Goal: Transaction & Acquisition: Purchase product/service

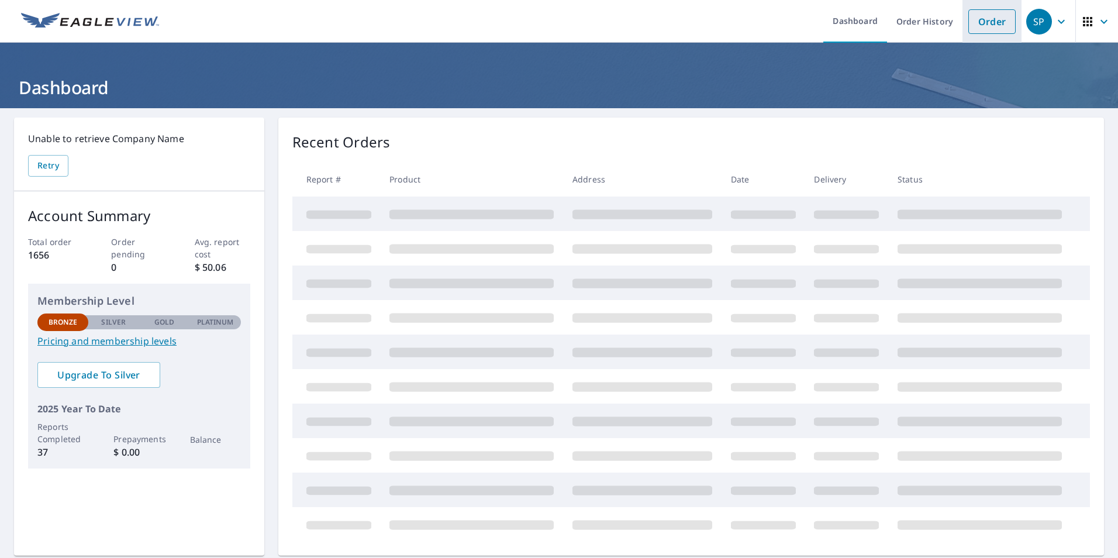
click at [969, 22] on link "Order" at bounding box center [991, 21] width 47 height 25
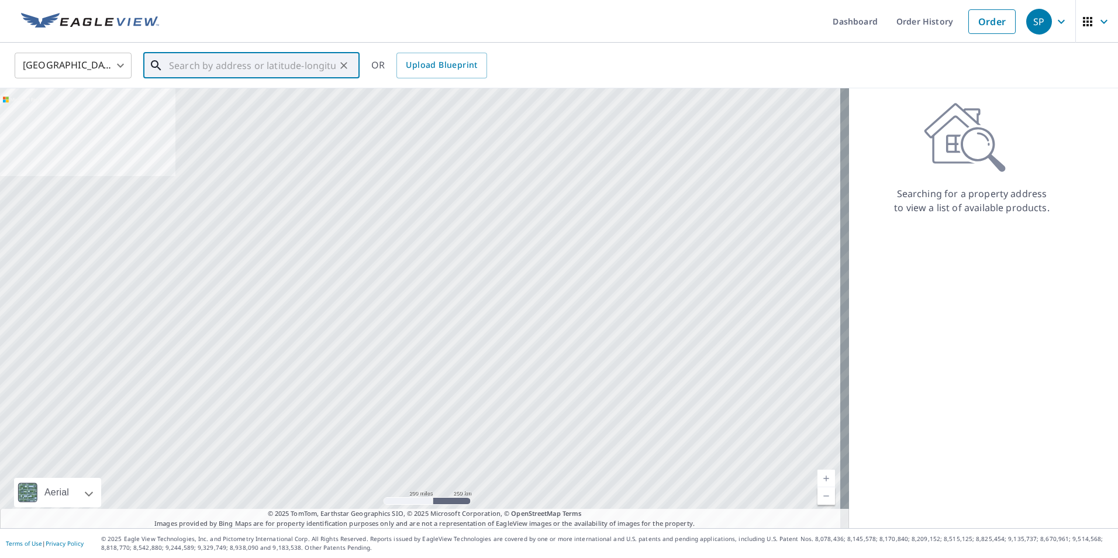
click at [265, 74] on input "text" at bounding box center [252, 65] width 167 height 33
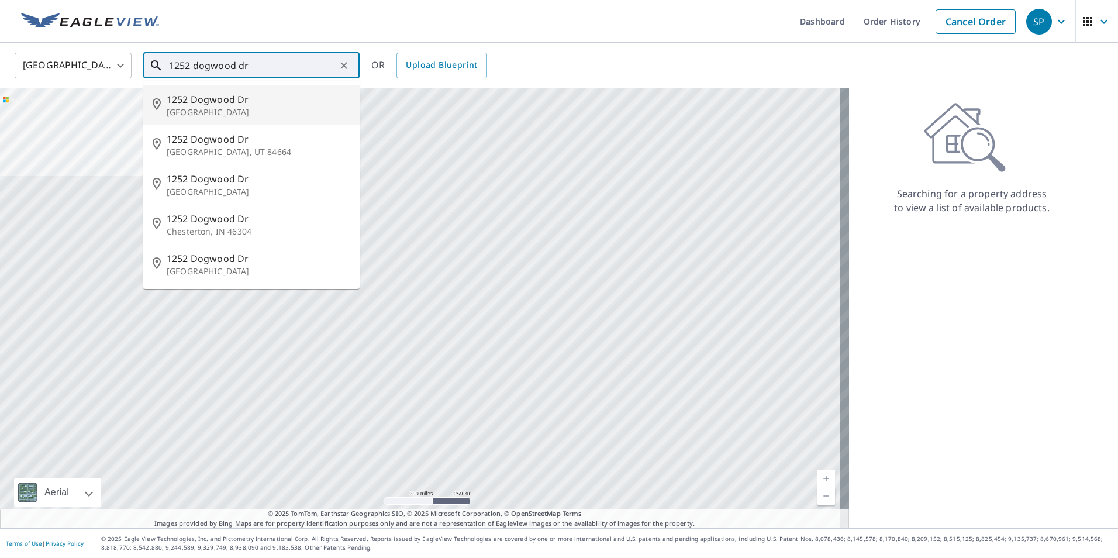
click at [223, 102] on span "1252 Dogwood Dr" at bounding box center [259, 99] width 184 height 14
type input "1252 Dogwood Dr Memphis, TN 38111"
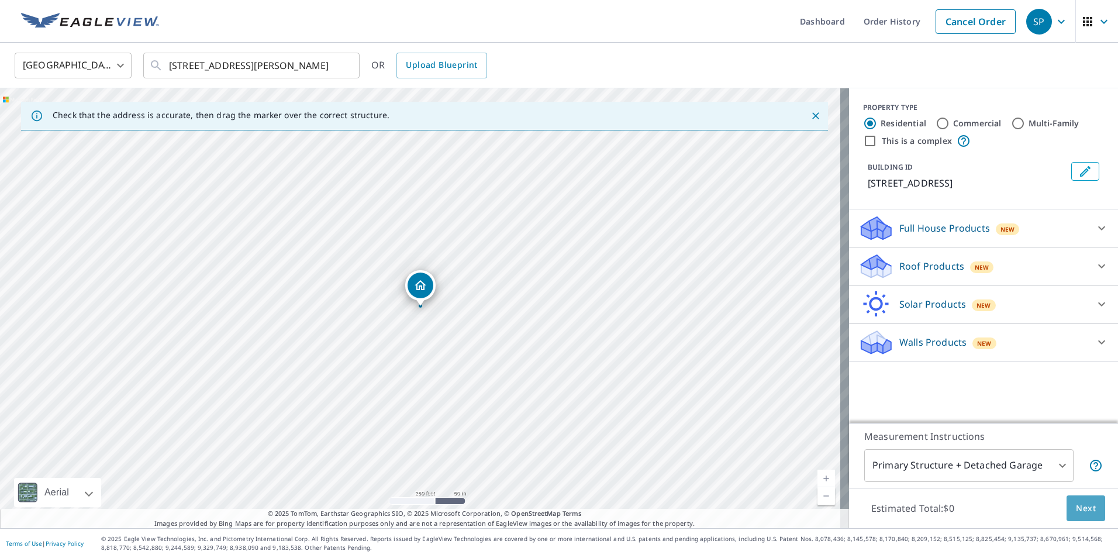
click at [1076, 506] on span "Next" at bounding box center [1086, 508] width 20 height 15
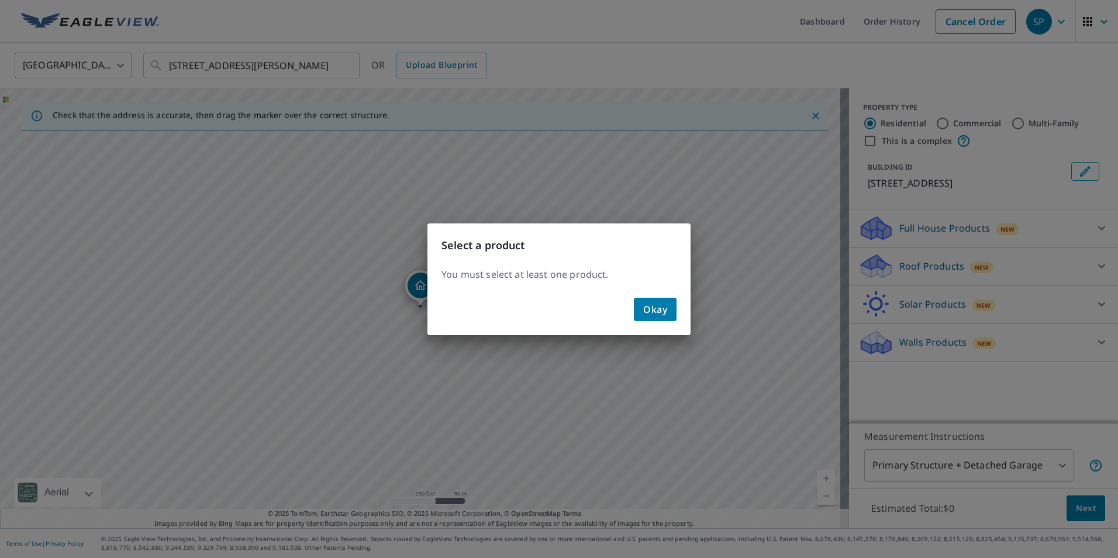
click at [657, 305] on span "Okay" at bounding box center [655, 309] width 24 height 16
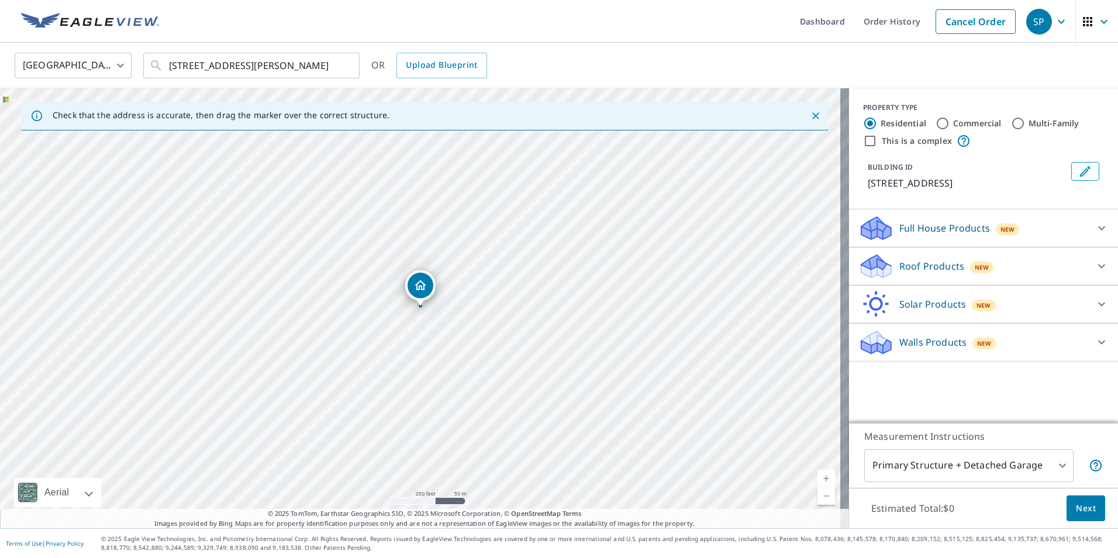
click at [920, 268] on p "Roof Products" at bounding box center [931, 266] width 65 height 14
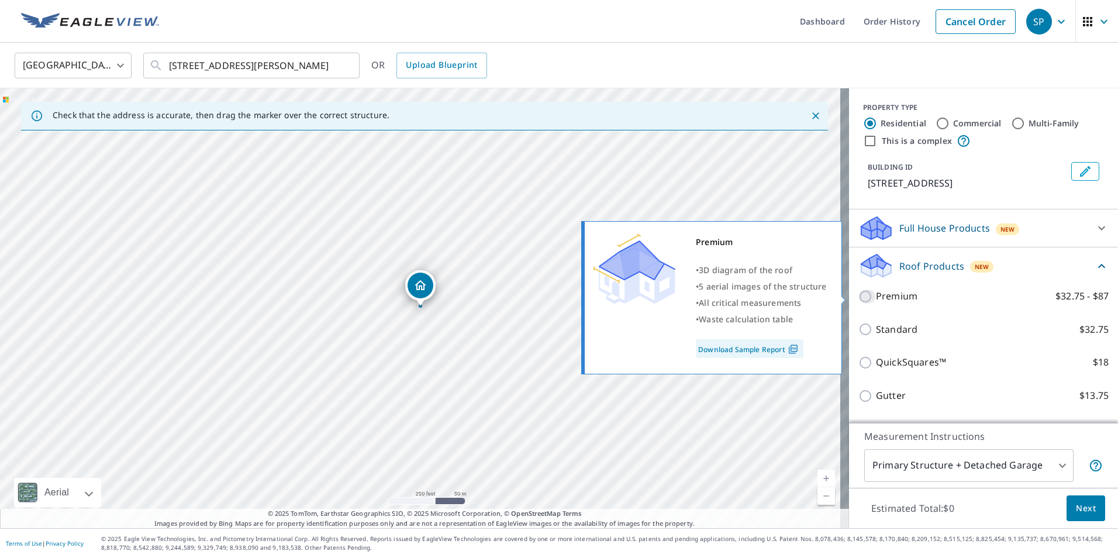
click at [858, 297] on input "Premium $32.75 - $87" at bounding box center [867, 296] width 18 height 14
checkbox input "true"
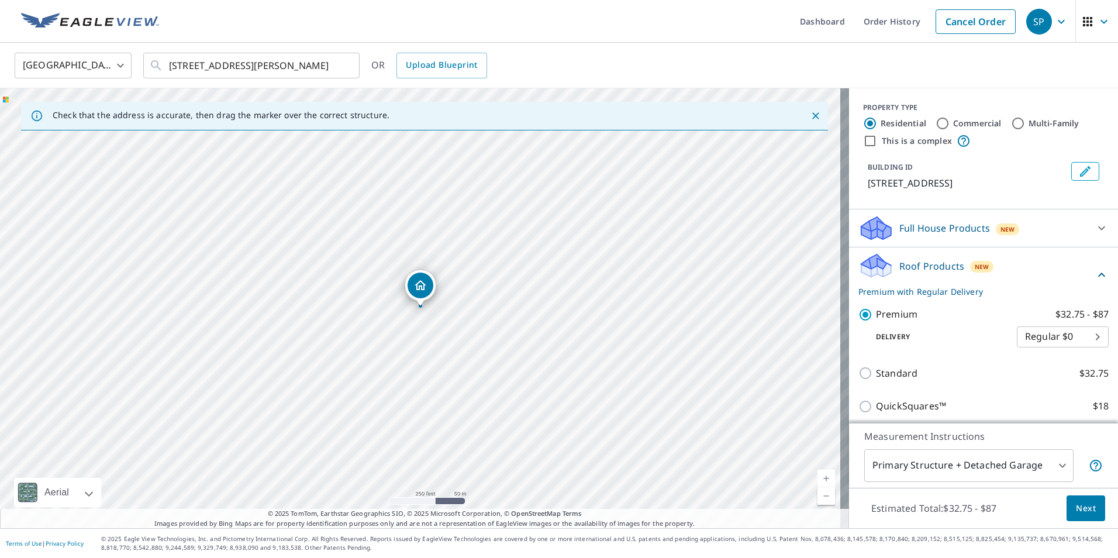
click at [1076, 513] on span "Next" at bounding box center [1086, 508] width 20 height 15
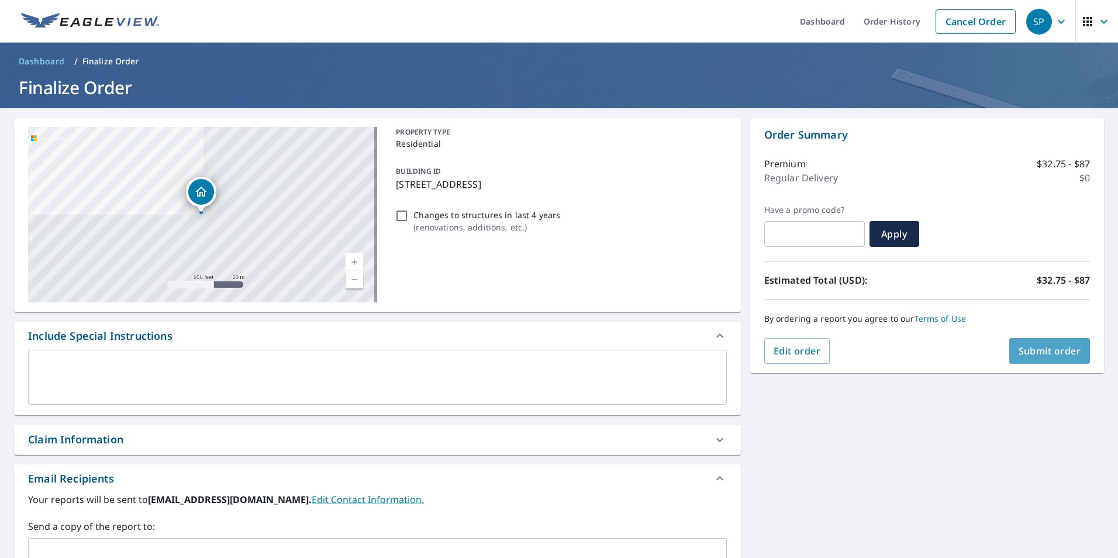
click at [1052, 349] on span "Submit order" at bounding box center [1049, 350] width 63 height 13
checkbox input "true"
